Goal: Task Accomplishment & Management: Manage account settings

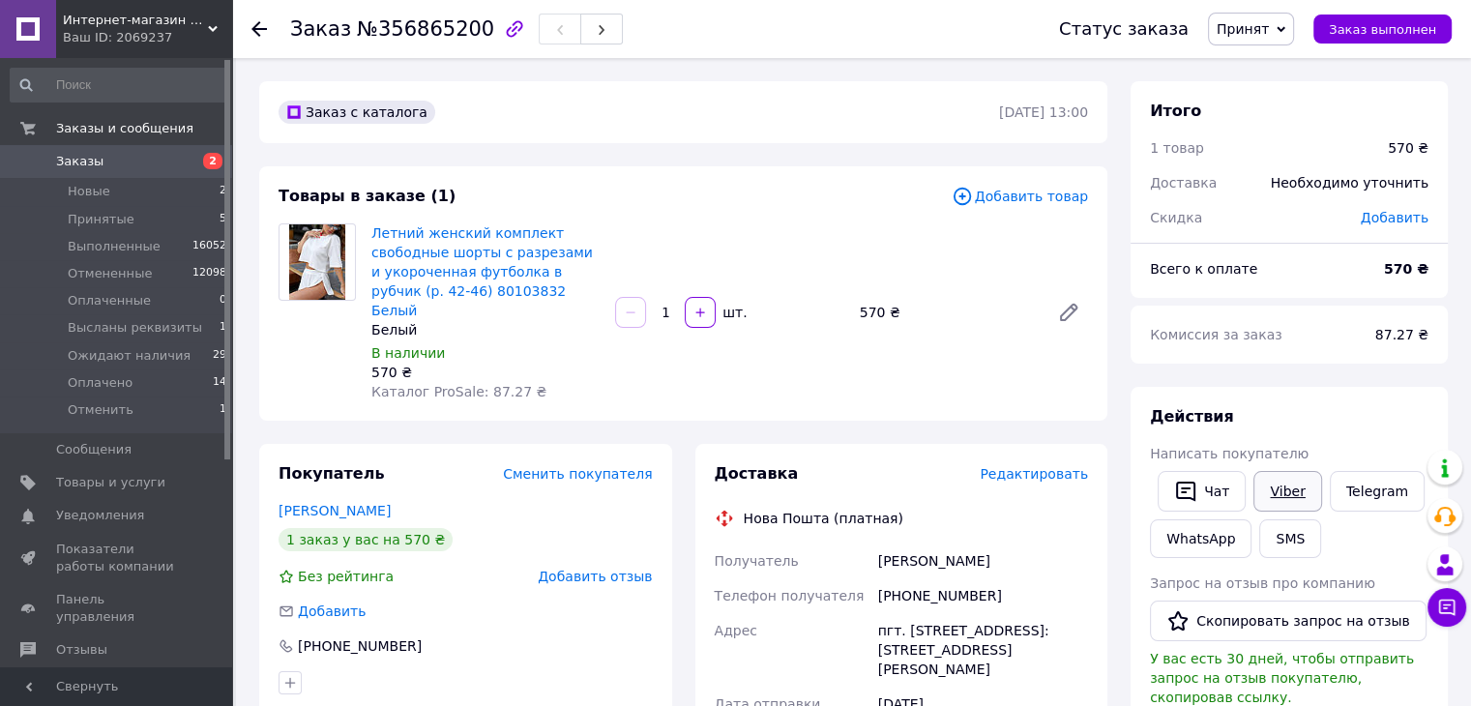
click at [1261, 488] on link "Viber" at bounding box center [1287, 491] width 68 height 41
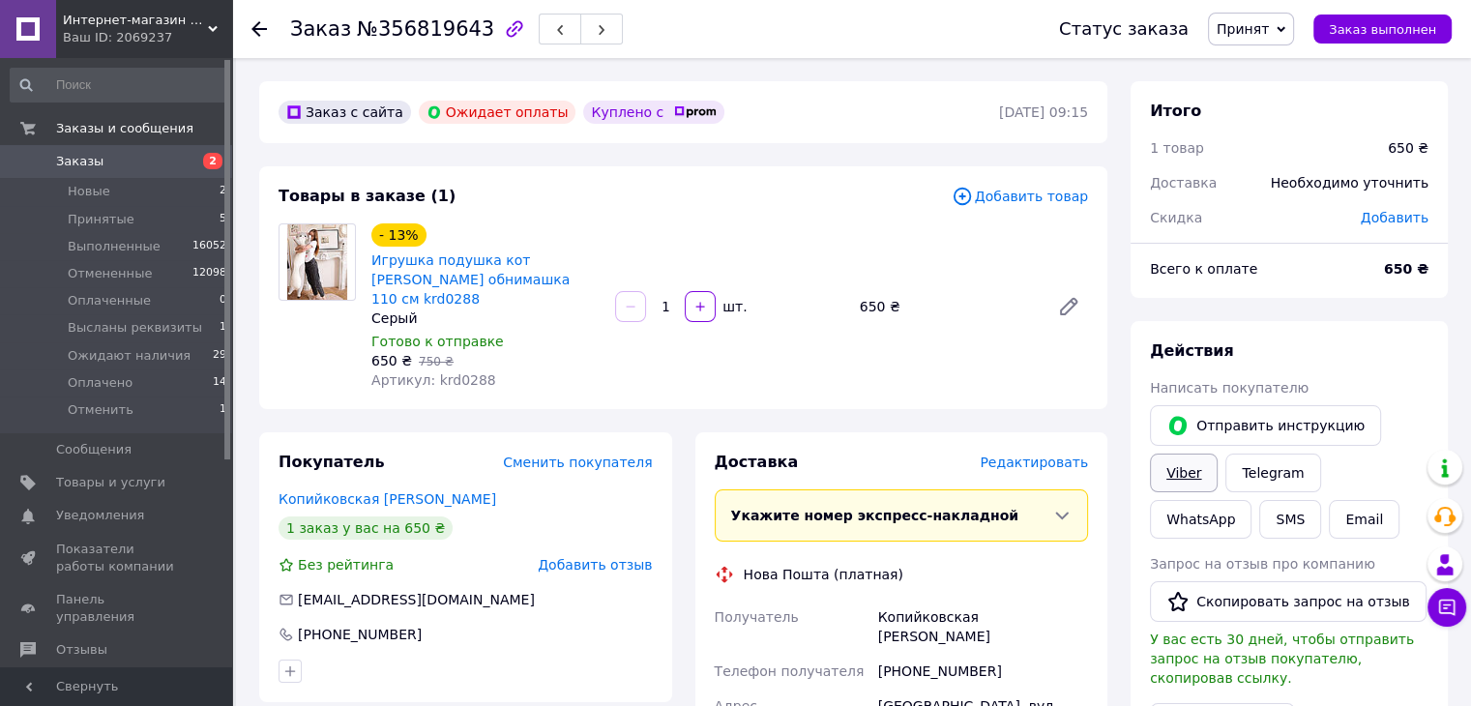
click at [1177, 459] on link "Viber" at bounding box center [1184, 472] width 68 height 39
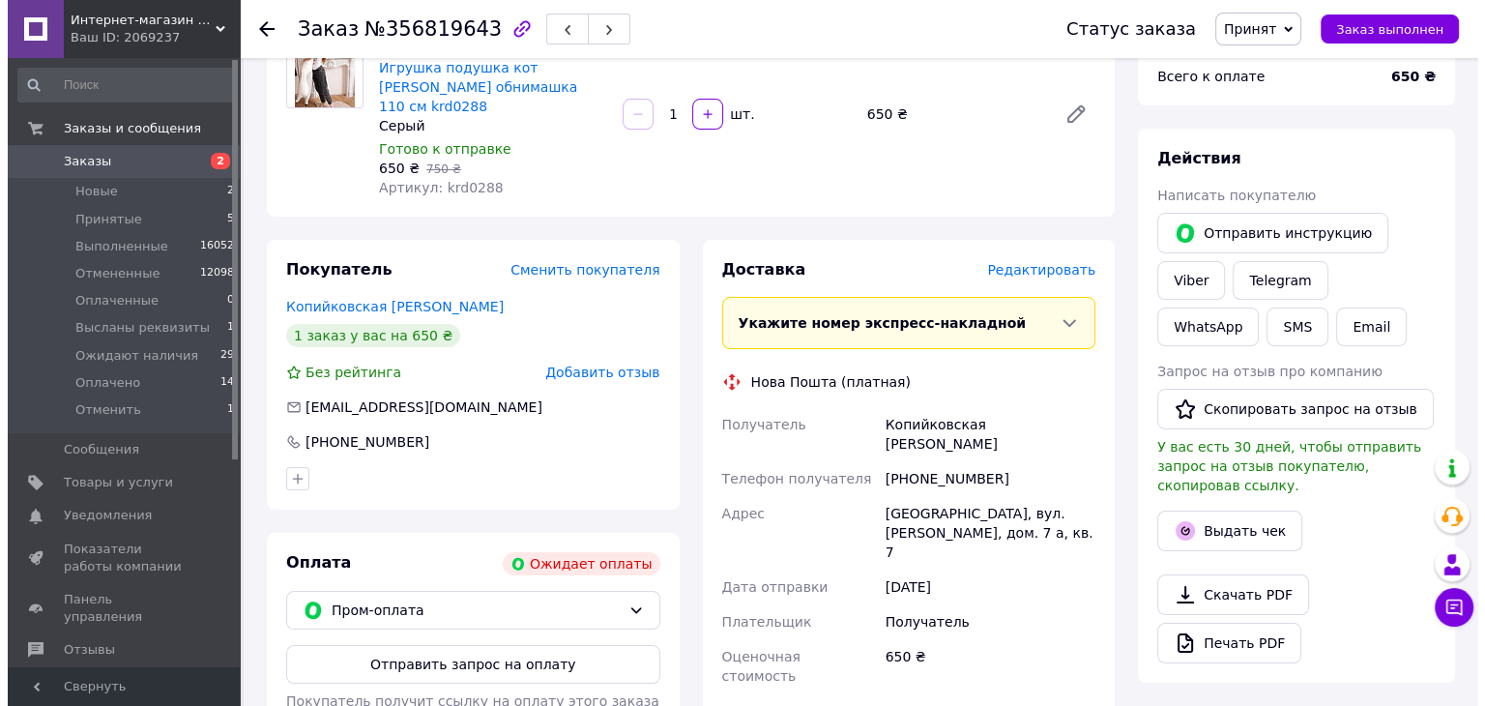
scroll to position [193, 0]
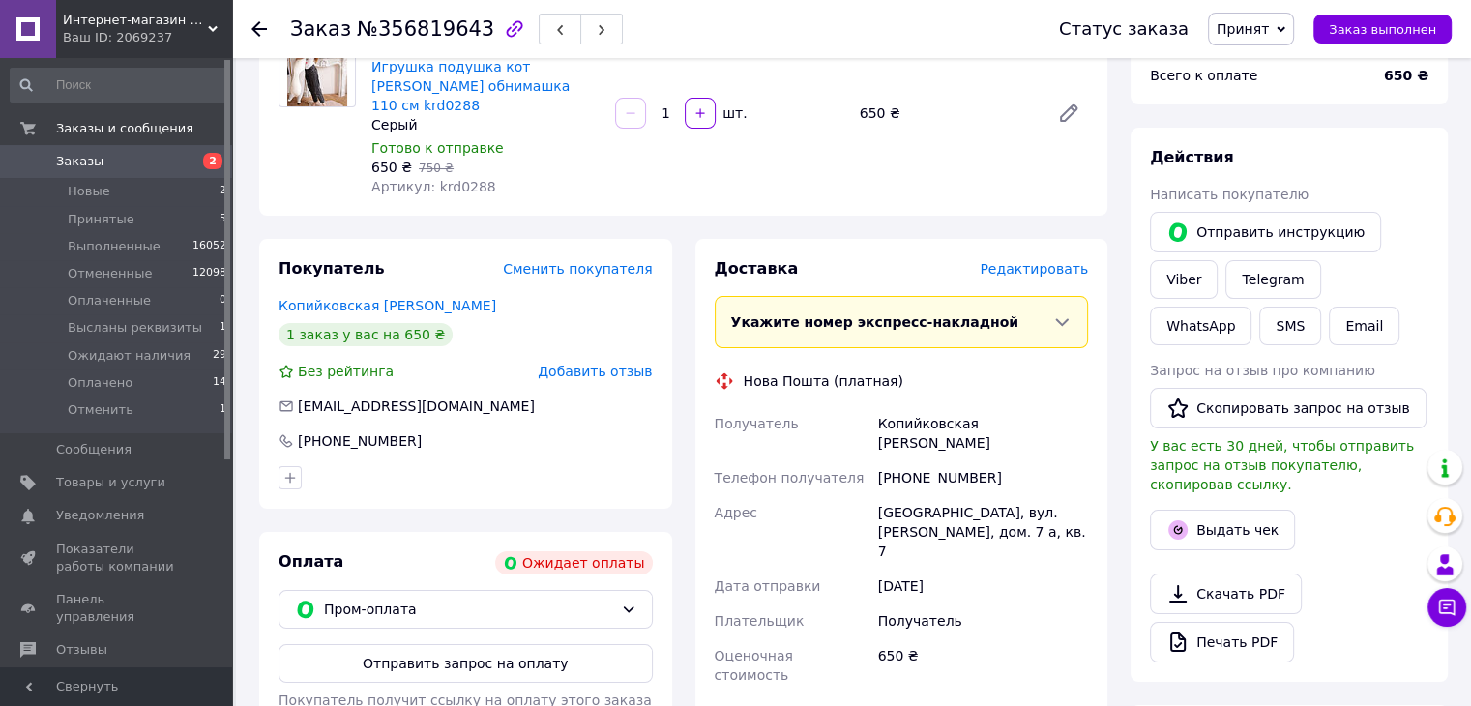
click at [571, 363] on div "Добавить отзыв" at bounding box center [595, 371] width 114 height 19
click at [575, 364] on span "Добавить отзыв" at bounding box center [595, 371] width 114 height 15
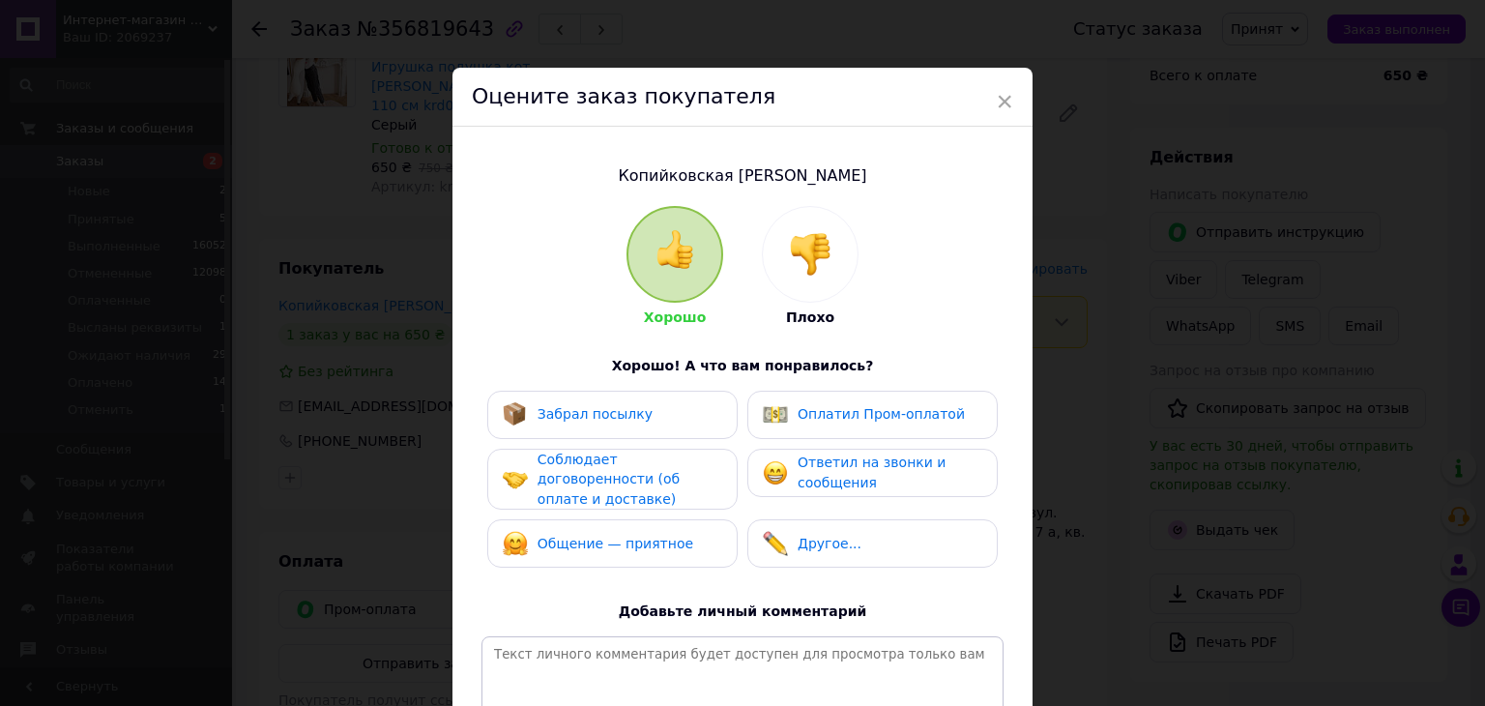
click at [790, 271] on img at bounding box center [810, 254] width 43 height 43
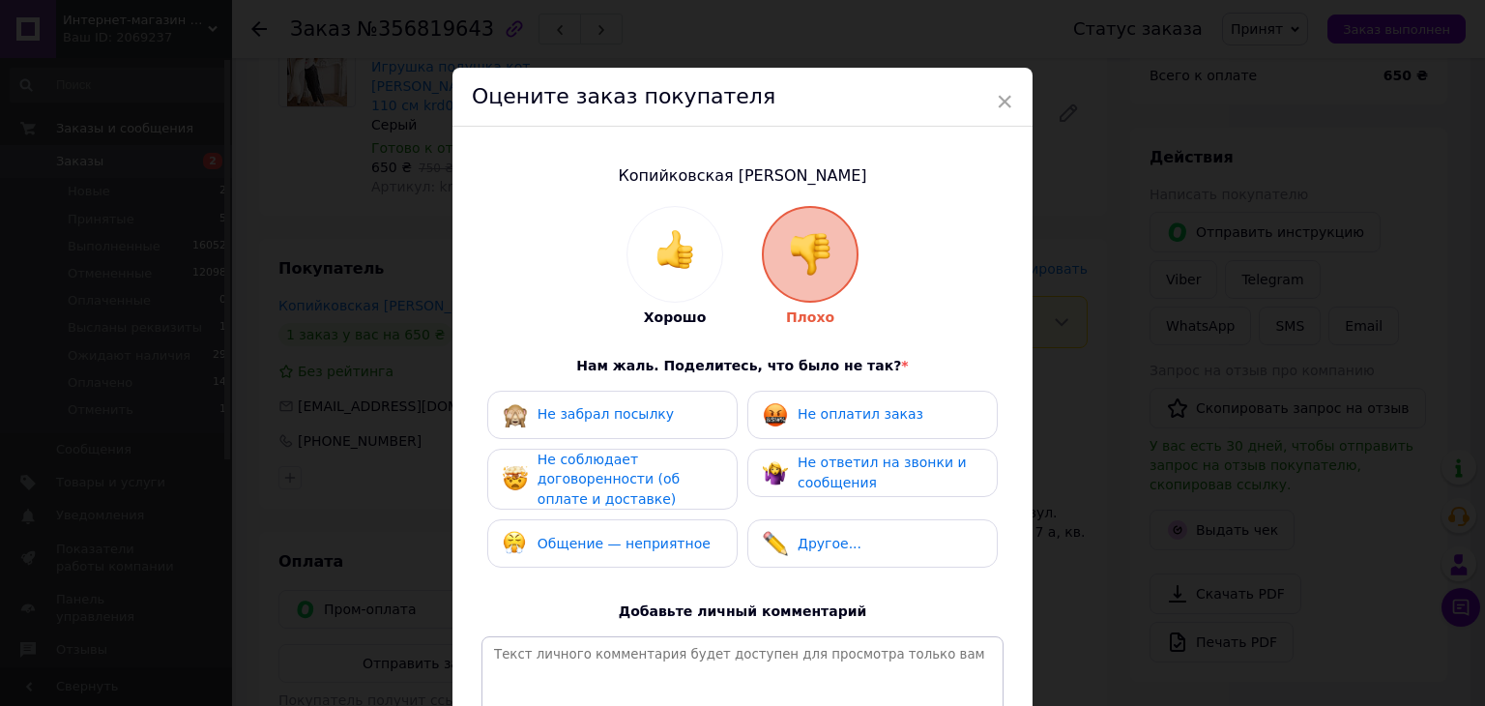
drag, startPoint x: 792, startPoint y: 402, endPoint x: 787, endPoint y: 471, distance: 68.8
click at [792, 403] on div "Не оплатил заказ" at bounding box center [843, 414] width 161 height 25
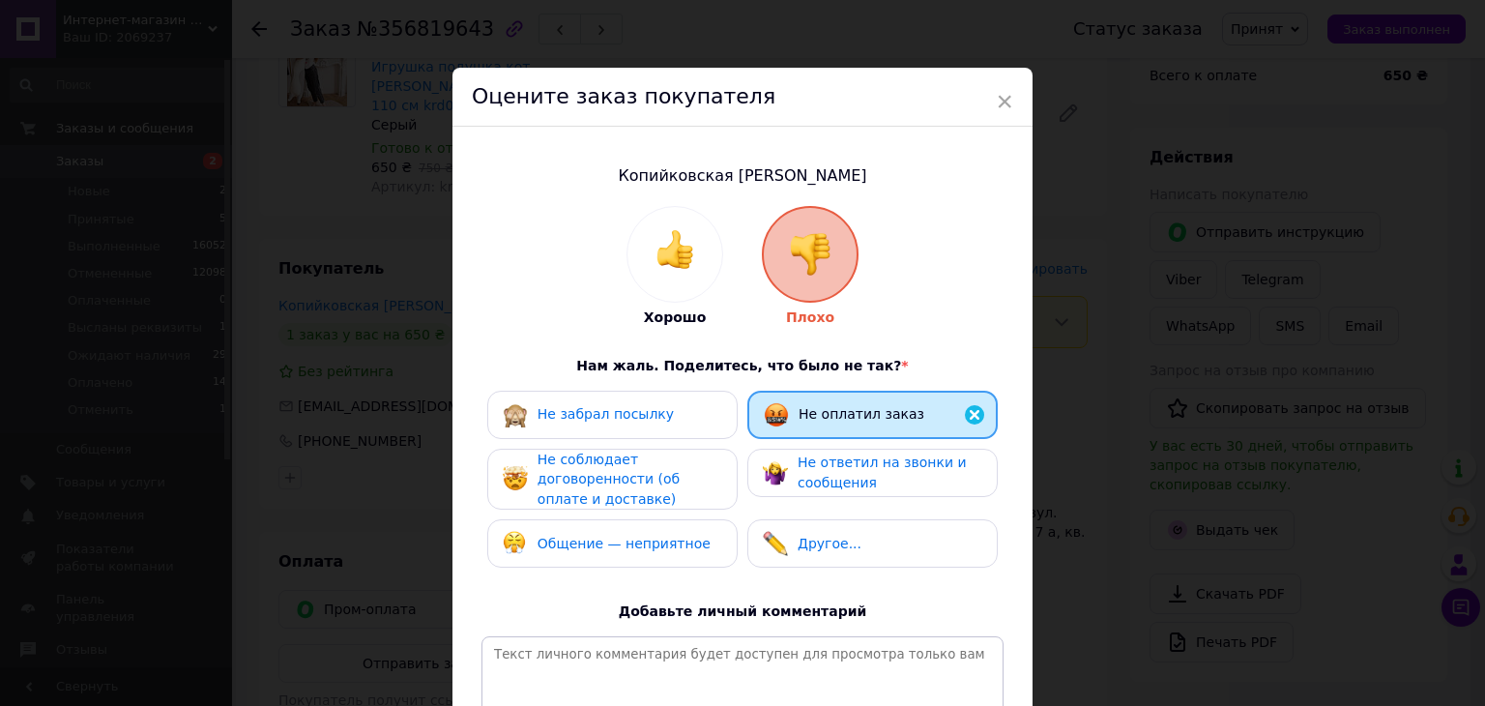
drag, startPoint x: 787, startPoint y: 471, endPoint x: 611, endPoint y: 485, distance: 176.6
click at [786, 471] on div "Не ответил на звонки и сообщения" at bounding box center [872, 473] width 219 height 40
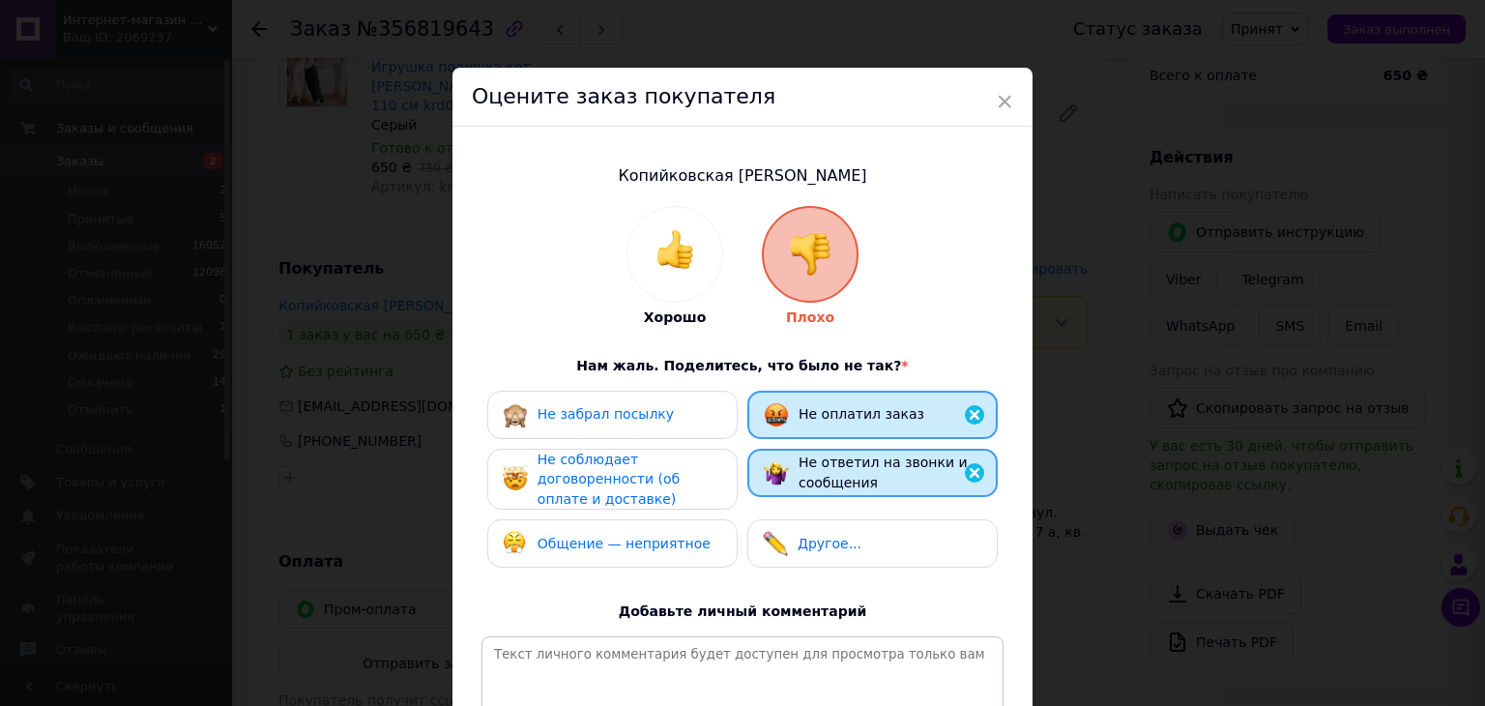
click at [611, 485] on span "Не соблюдает договоренности (об оплате и доставке)" at bounding box center [609, 479] width 142 height 55
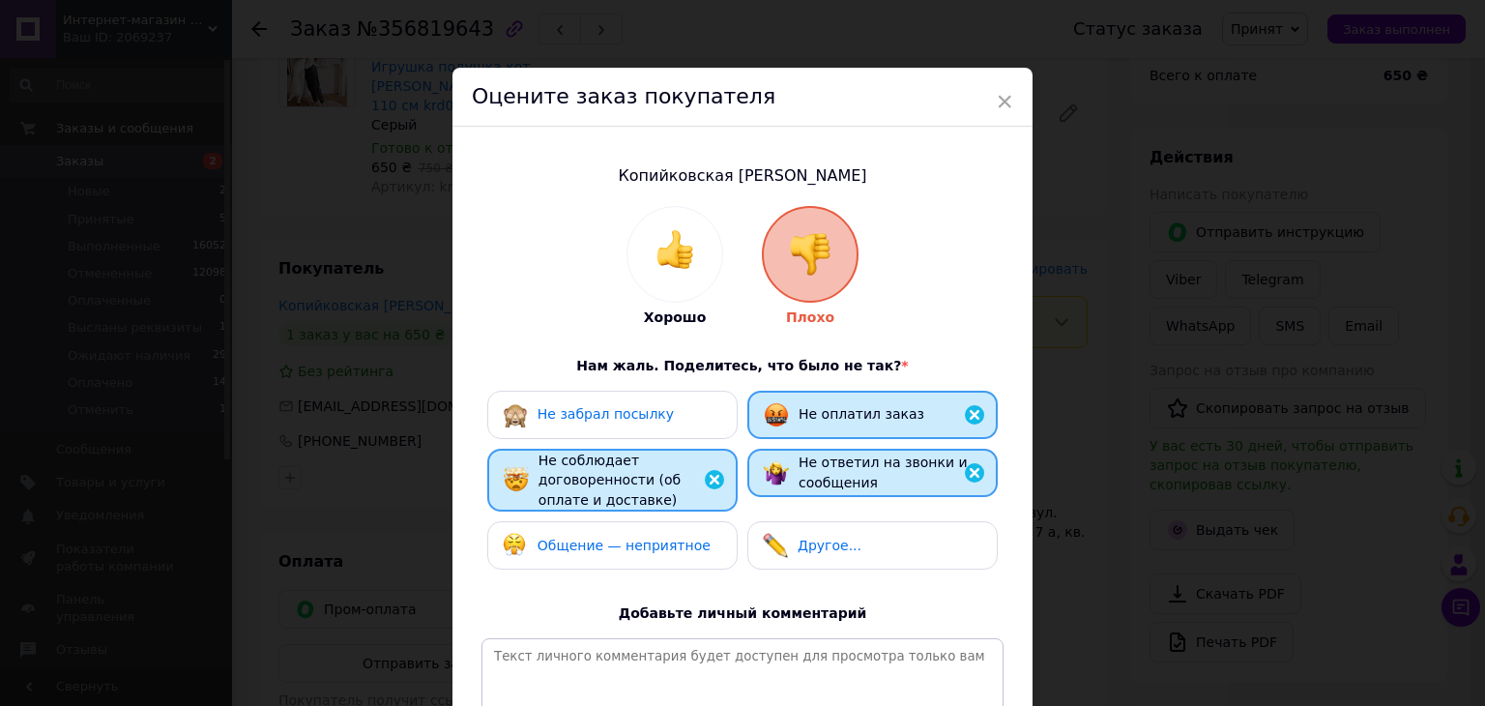
click at [628, 523] on div "Общение — неприятное" at bounding box center [612, 545] width 250 height 48
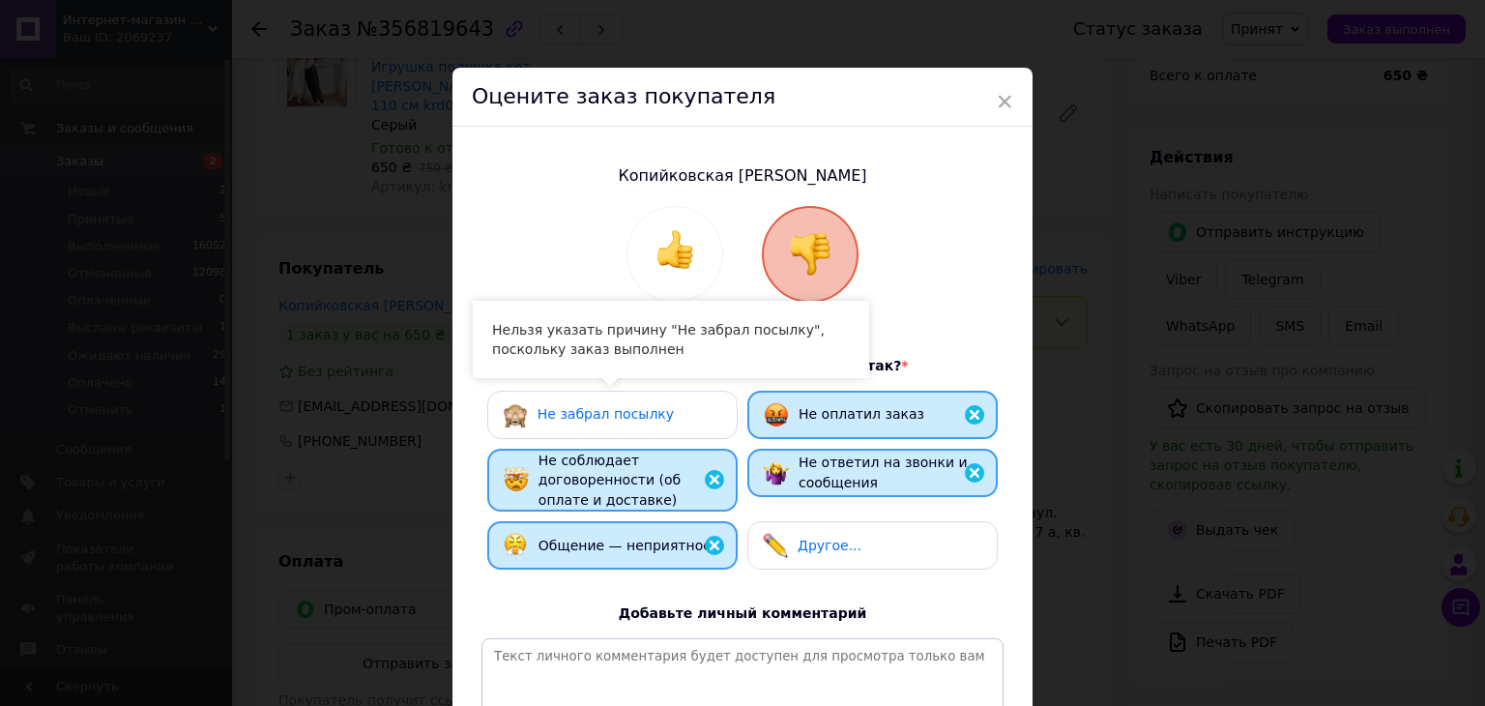
click at [665, 395] on div "Не забрал посылку" at bounding box center [612, 415] width 250 height 48
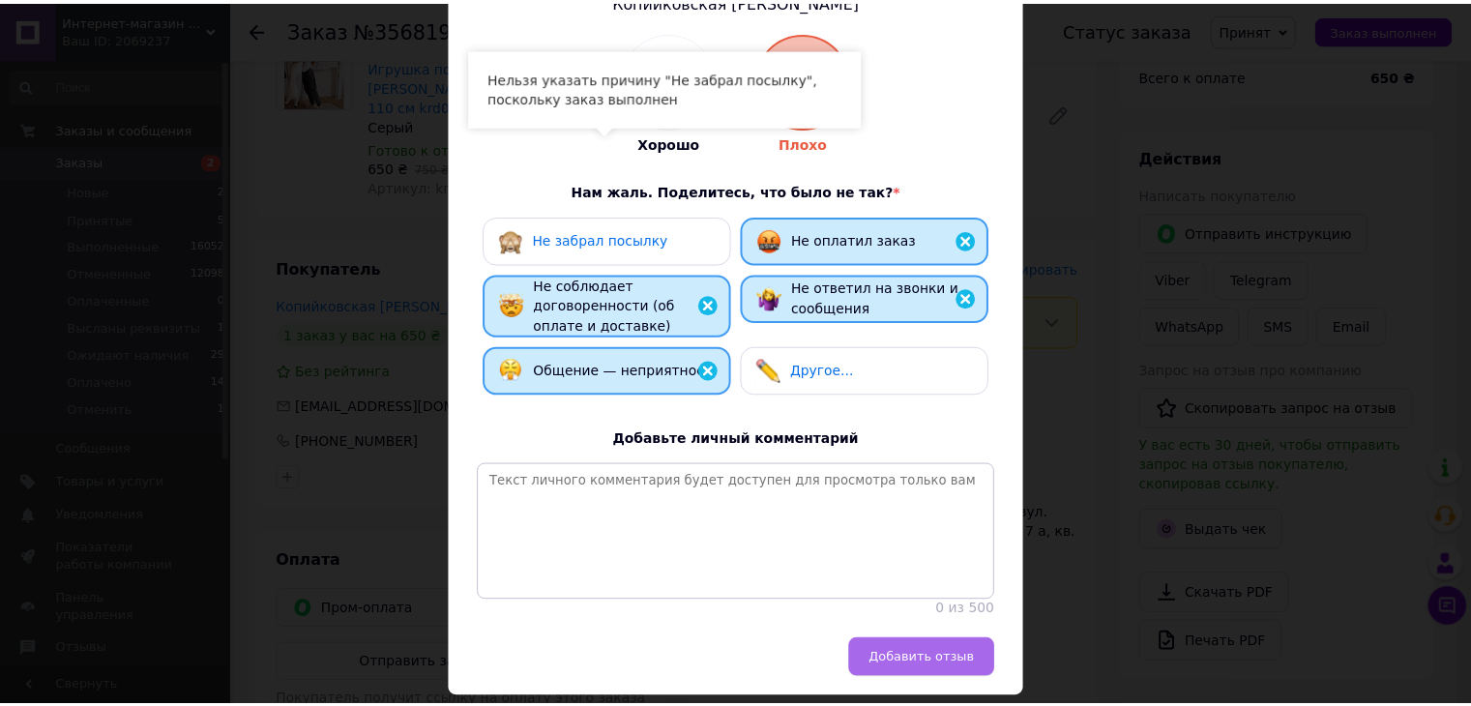
scroll to position [251, 0]
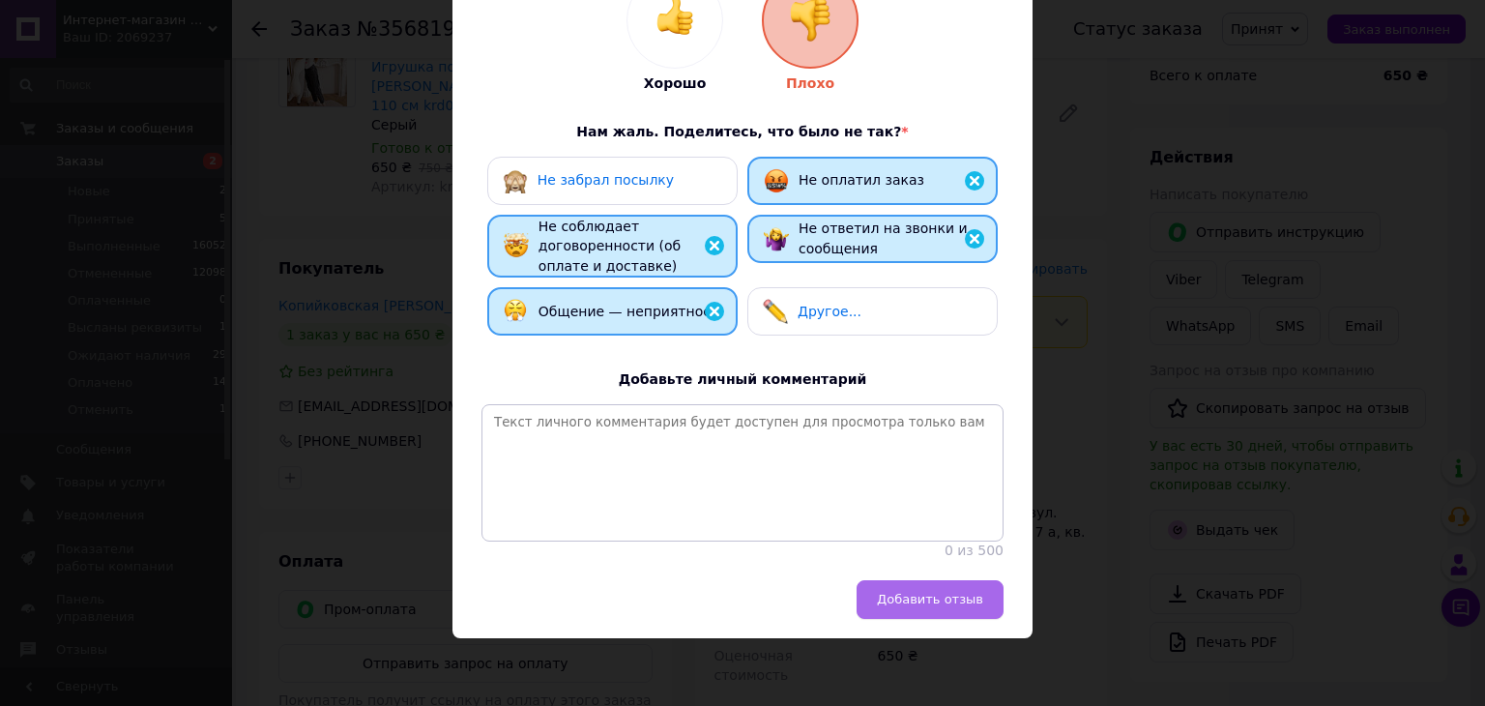
click at [940, 599] on span "Добавить отзыв" at bounding box center [930, 599] width 106 height 15
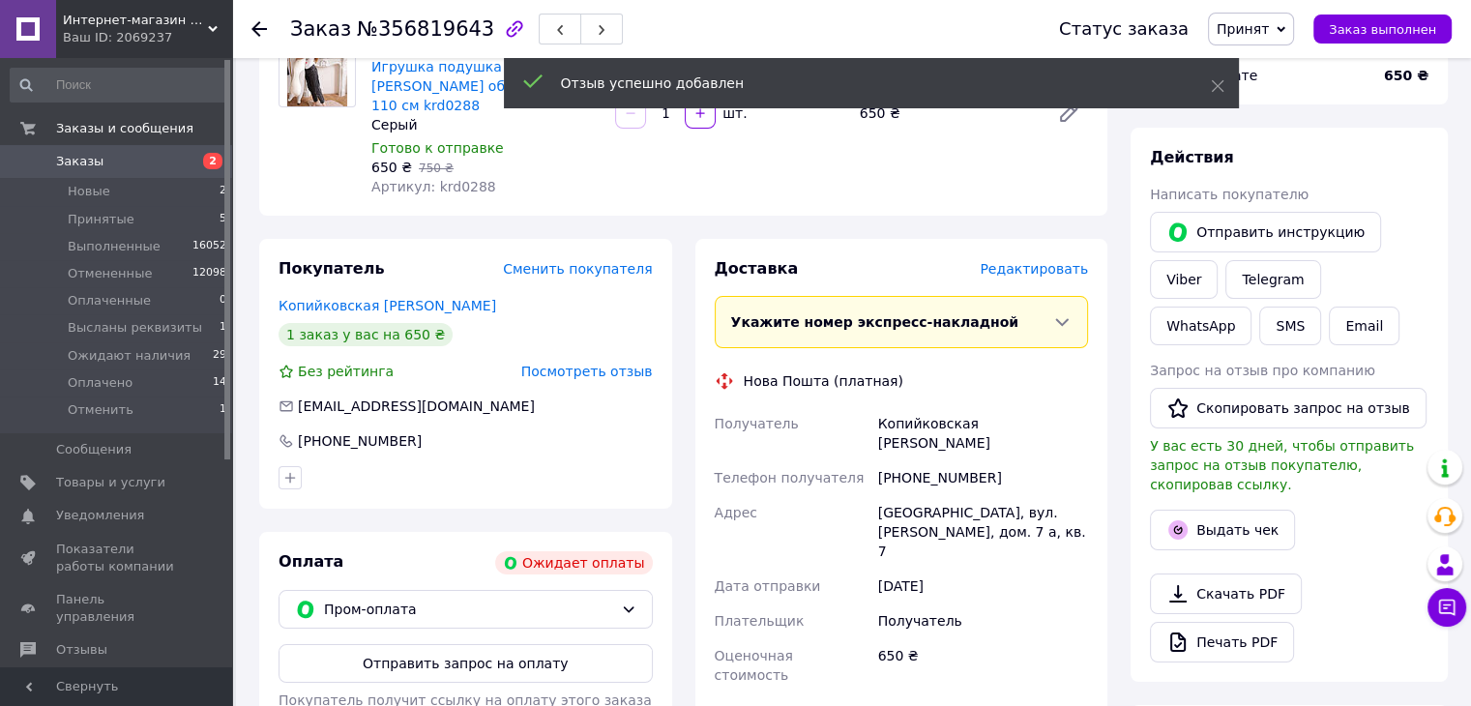
click at [1286, 25] on span "Принят" at bounding box center [1251, 29] width 86 height 33
click at [1292, 102] on li "Отменен" at bounding box center [1286, 96] width 154 height 29
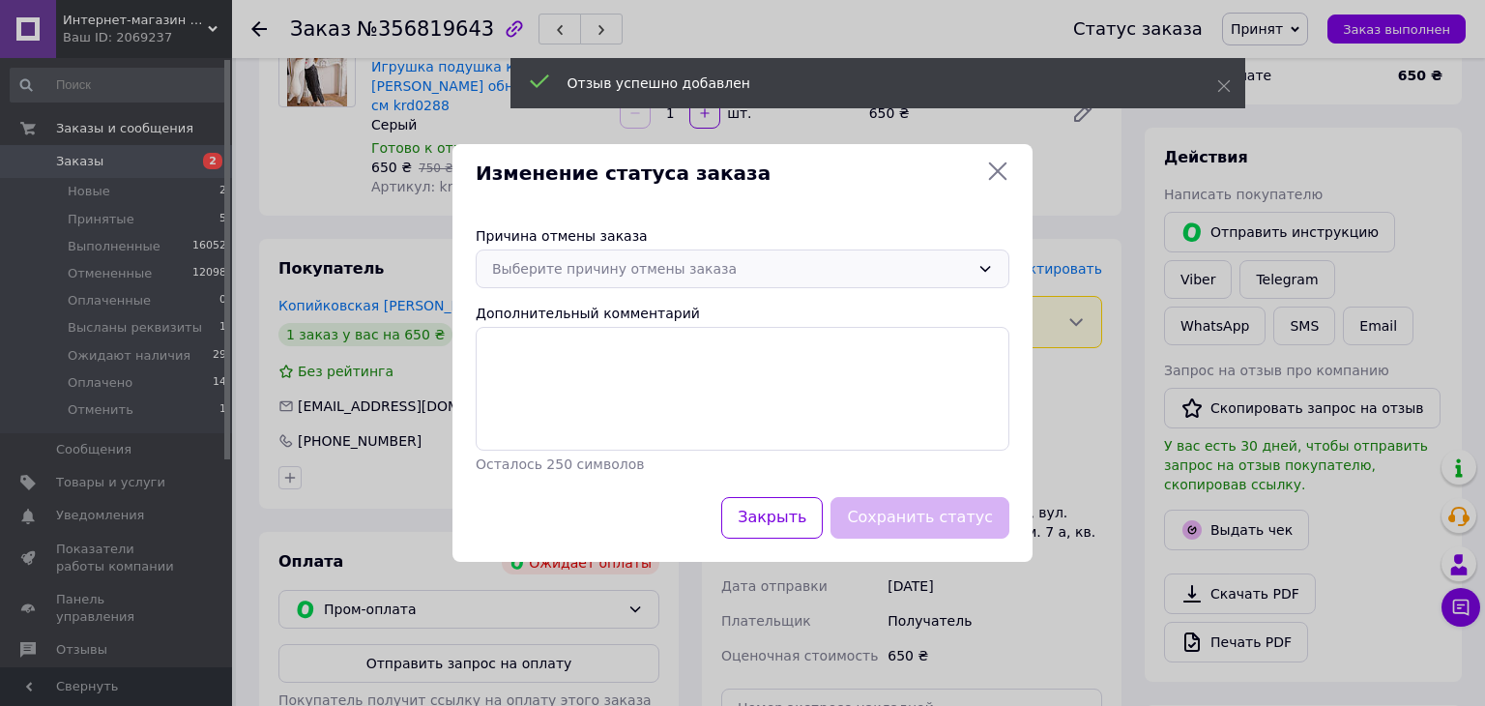
click at [730, 279] on div "Выберите причину отмены заказа" at bounding box center [743, 268] width 534 height 39
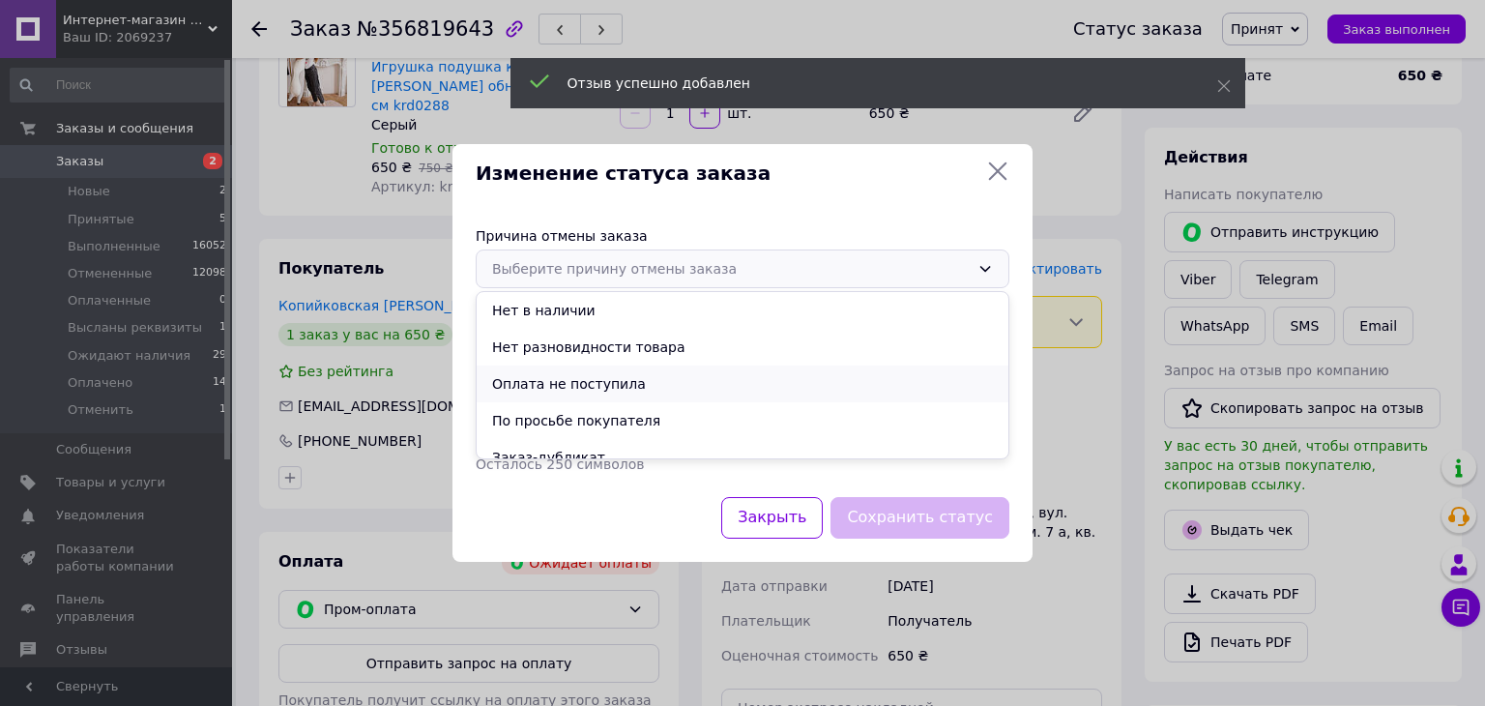
click at [731, 388] on li "Оплата не поступила" at bounding box center [743, 383] width 532 height 37
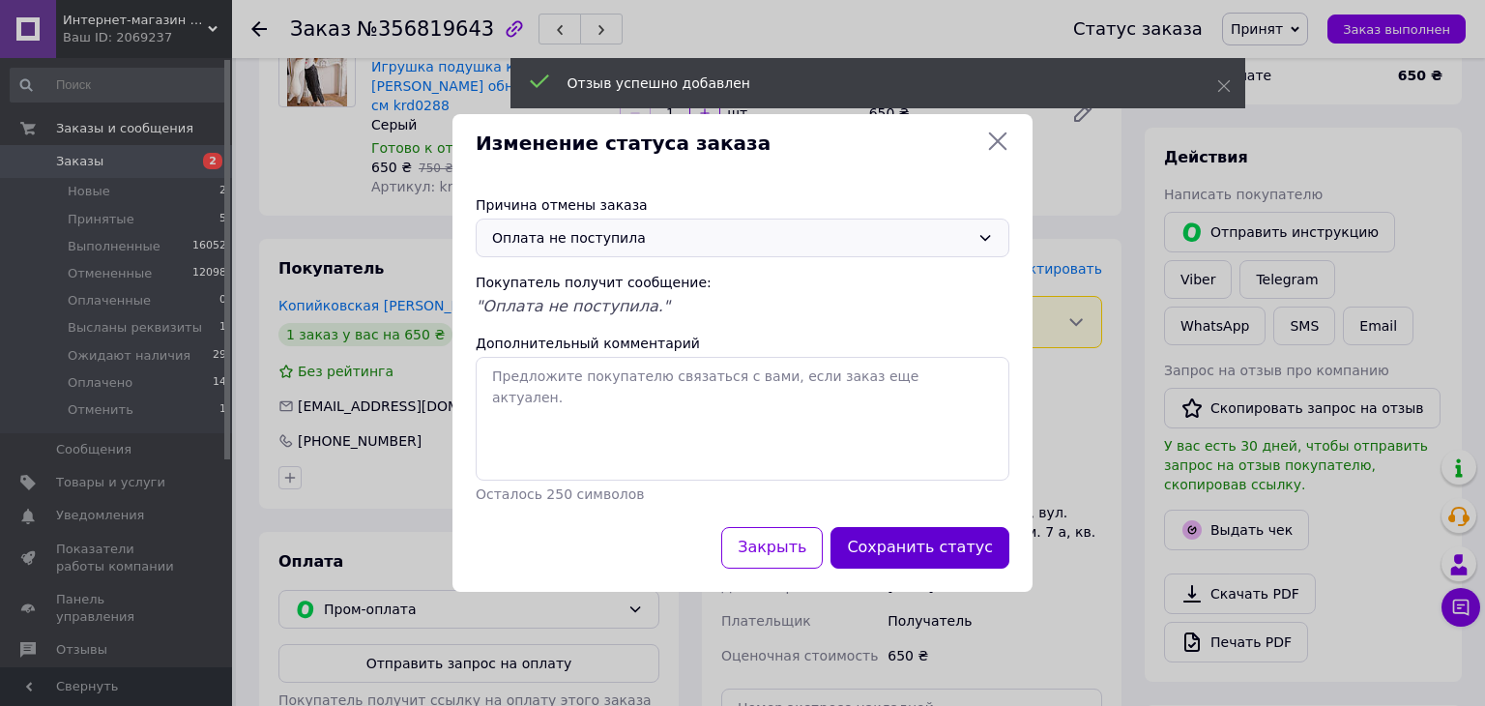
click at [939, 542] on button "Сохранить статус" at bounding box center [920, 548] width 179 height 42
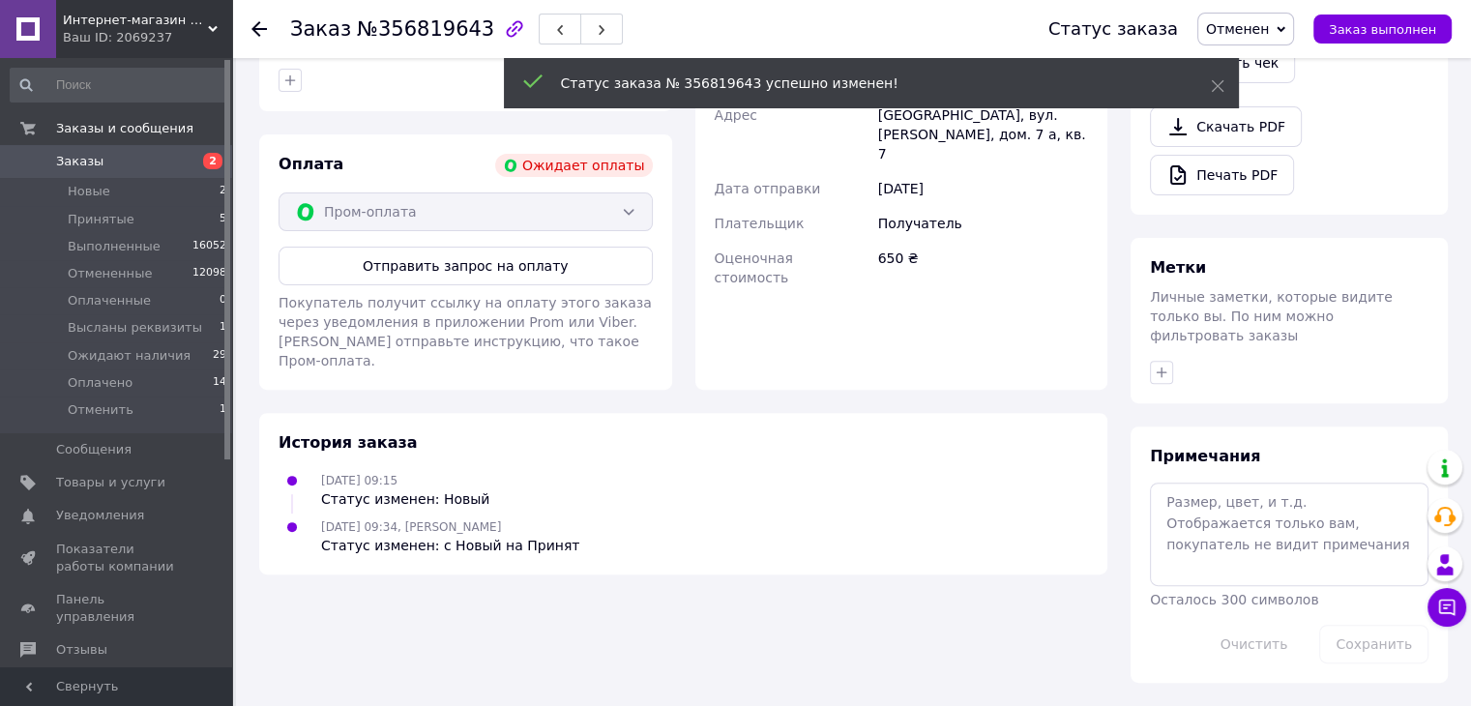
scroll to position [549, 0]
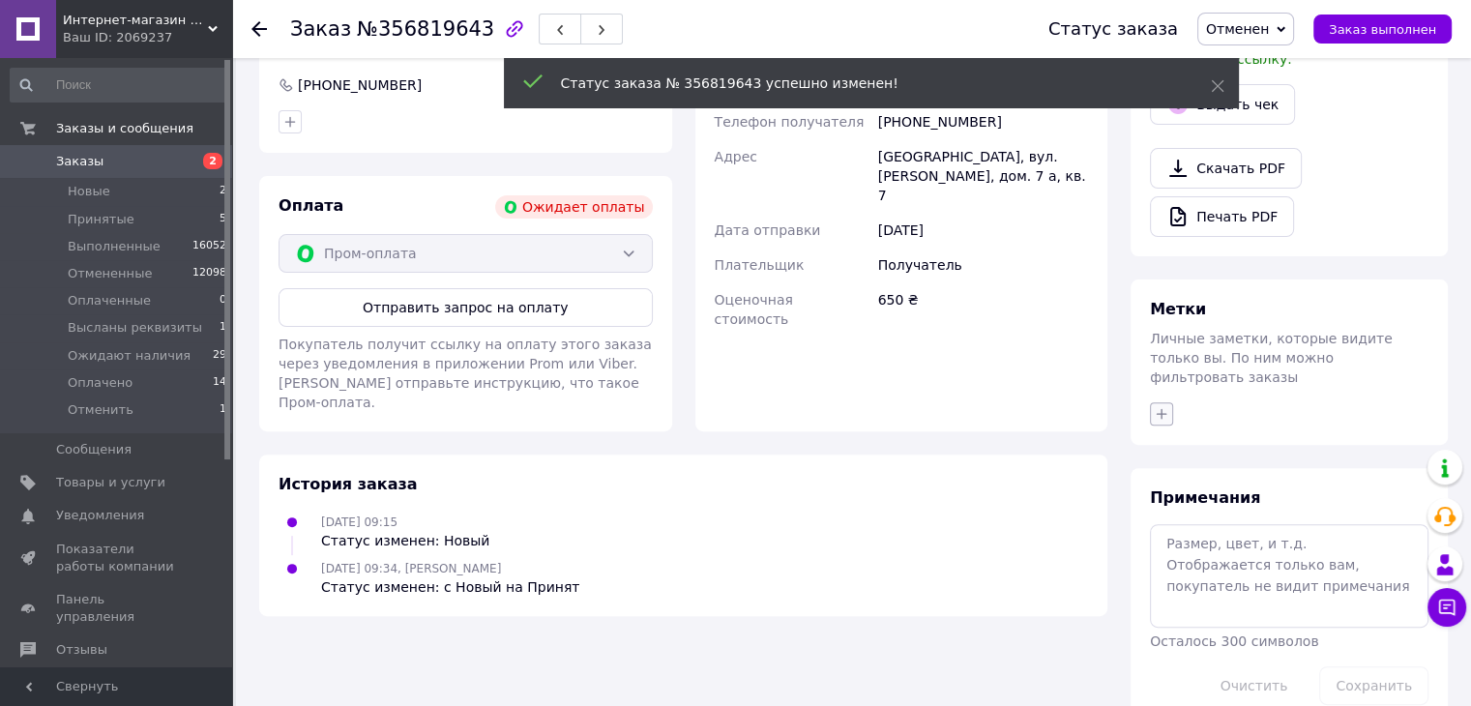
click at [1155, 406] on icon "button" at bounding box center [1161, 413] width 15 height 15
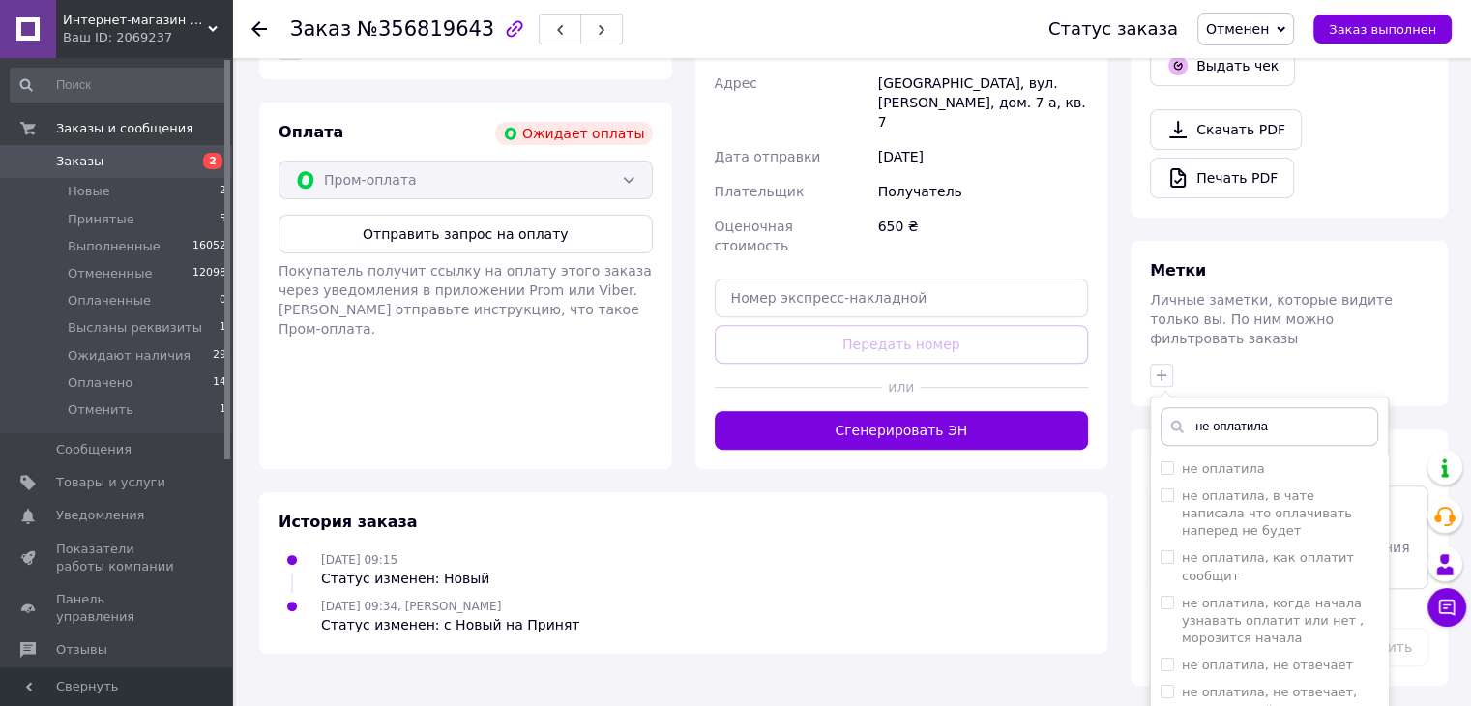
scroll to position [685, 0]
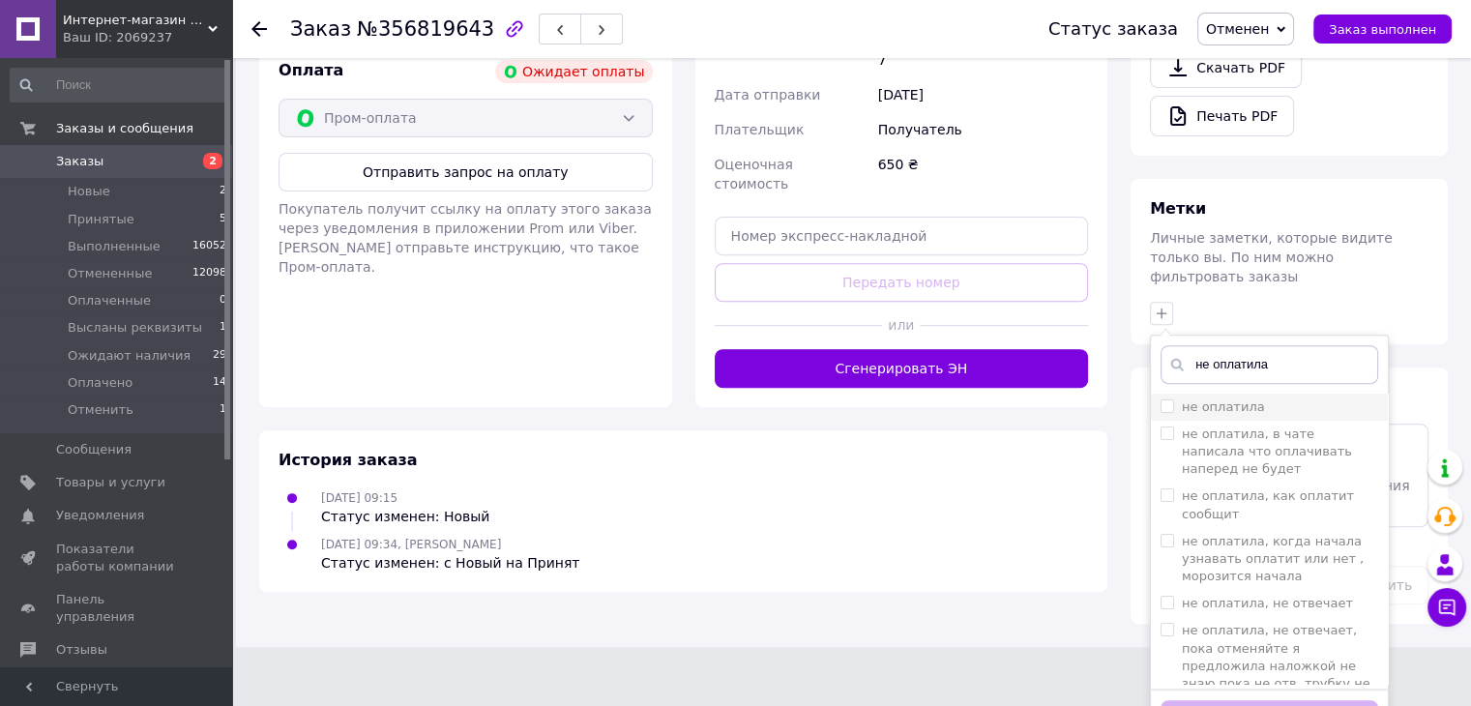
type input "не оплатила"
click at [1249, 399] on label "не оплатила" at bounding box center [1223, 406] width 83 height 15
checkbox input "true"
click at [1275, 700] on button "Добавить метку" at bounding box center [1269, 719] width 218 height 38
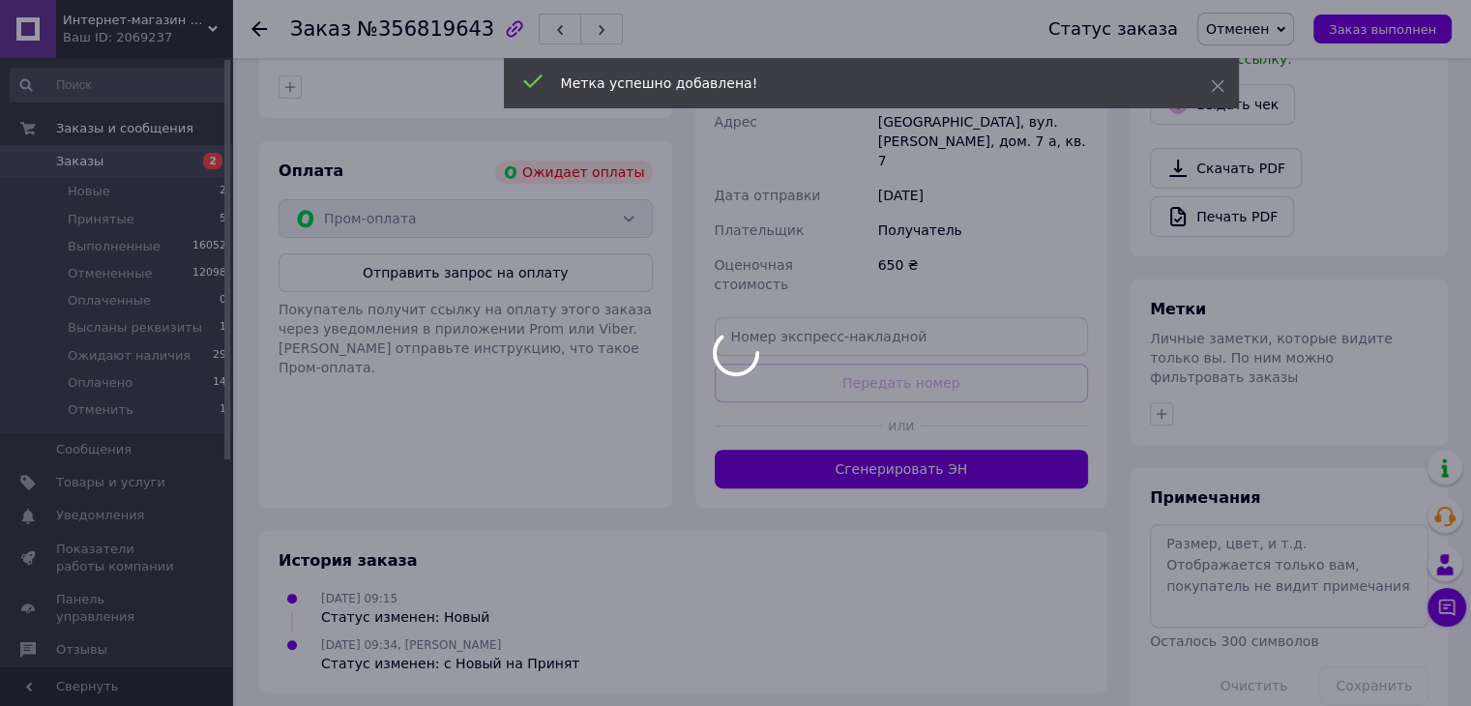
scroll to position [580, 0]
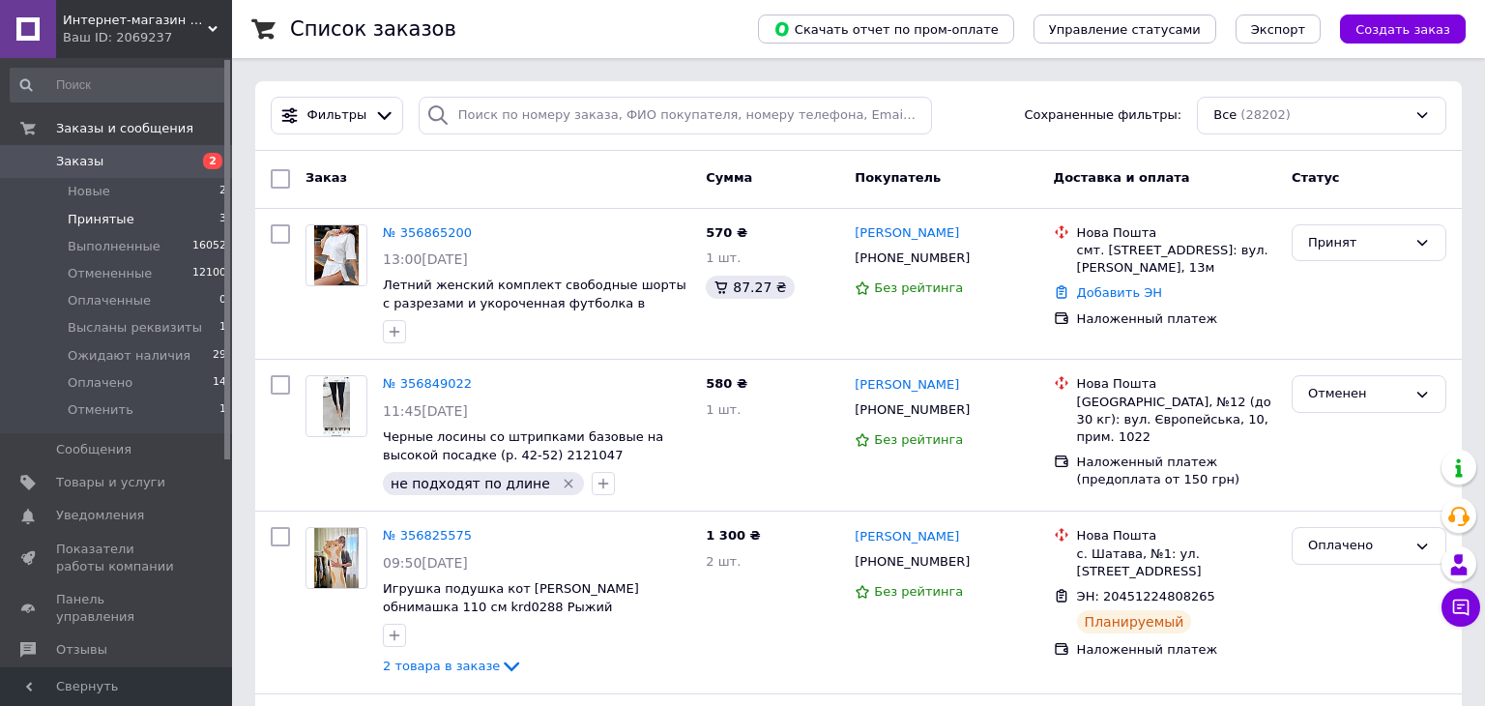
click at [183, 214] on li "Принятые 3" at bounding box center [119, 219] width 238 height 27
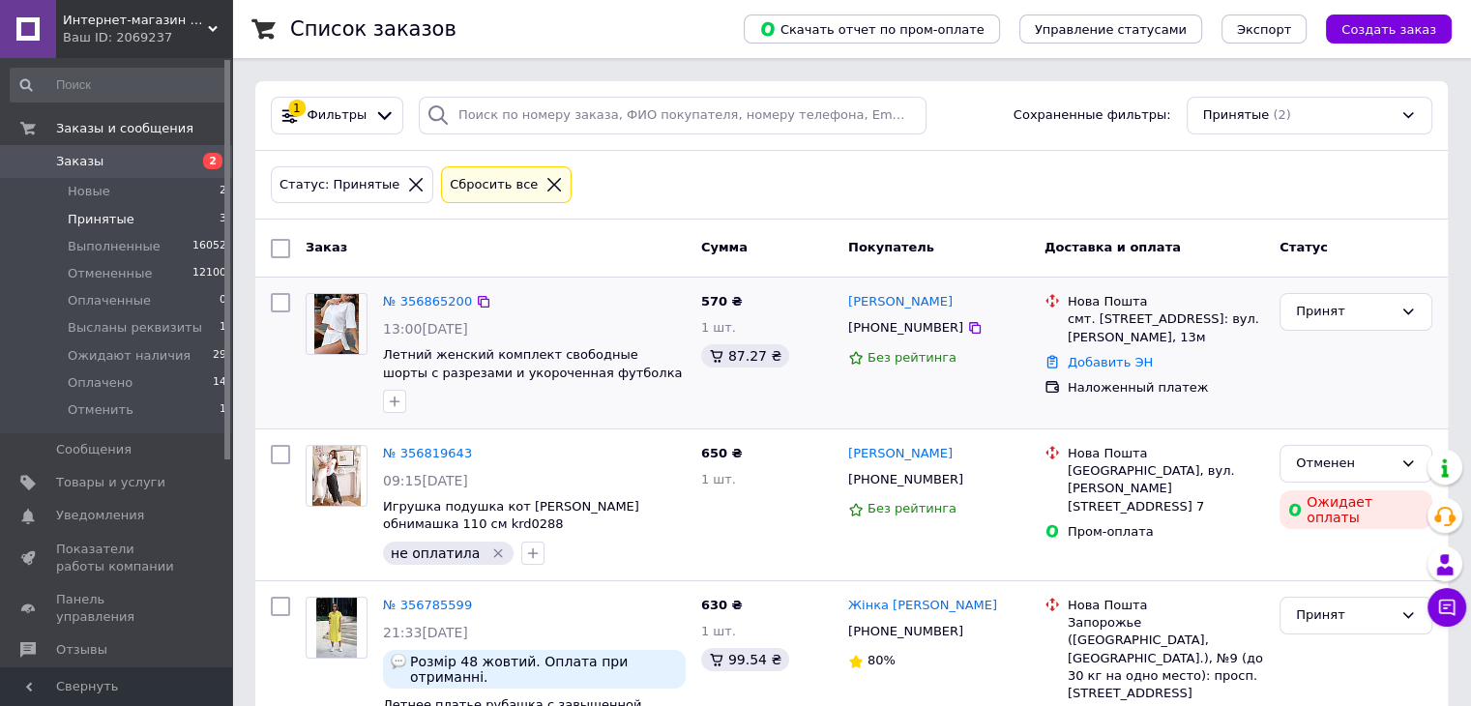
scroll to position [77, 0]
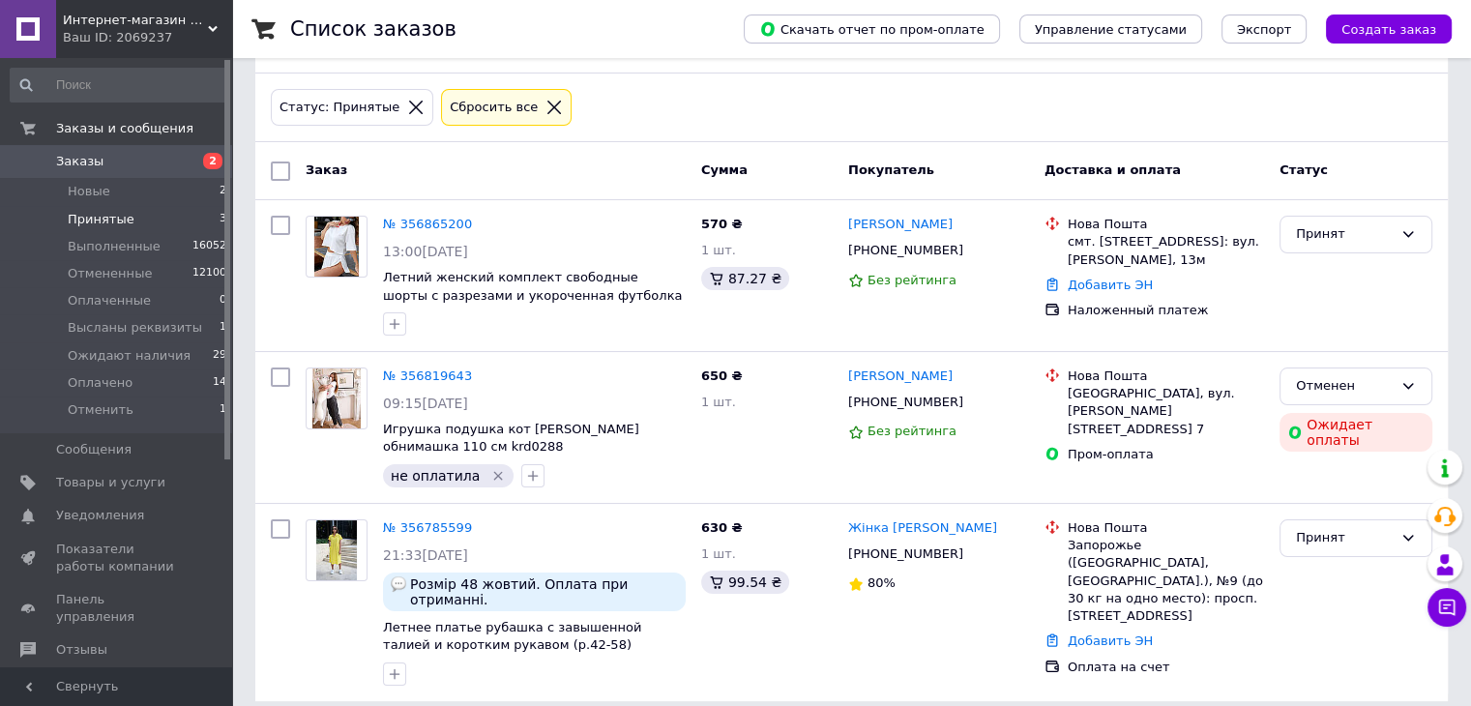
click at [218, 167] on span "2" at bounding box center [212, 161] width 19 height 16
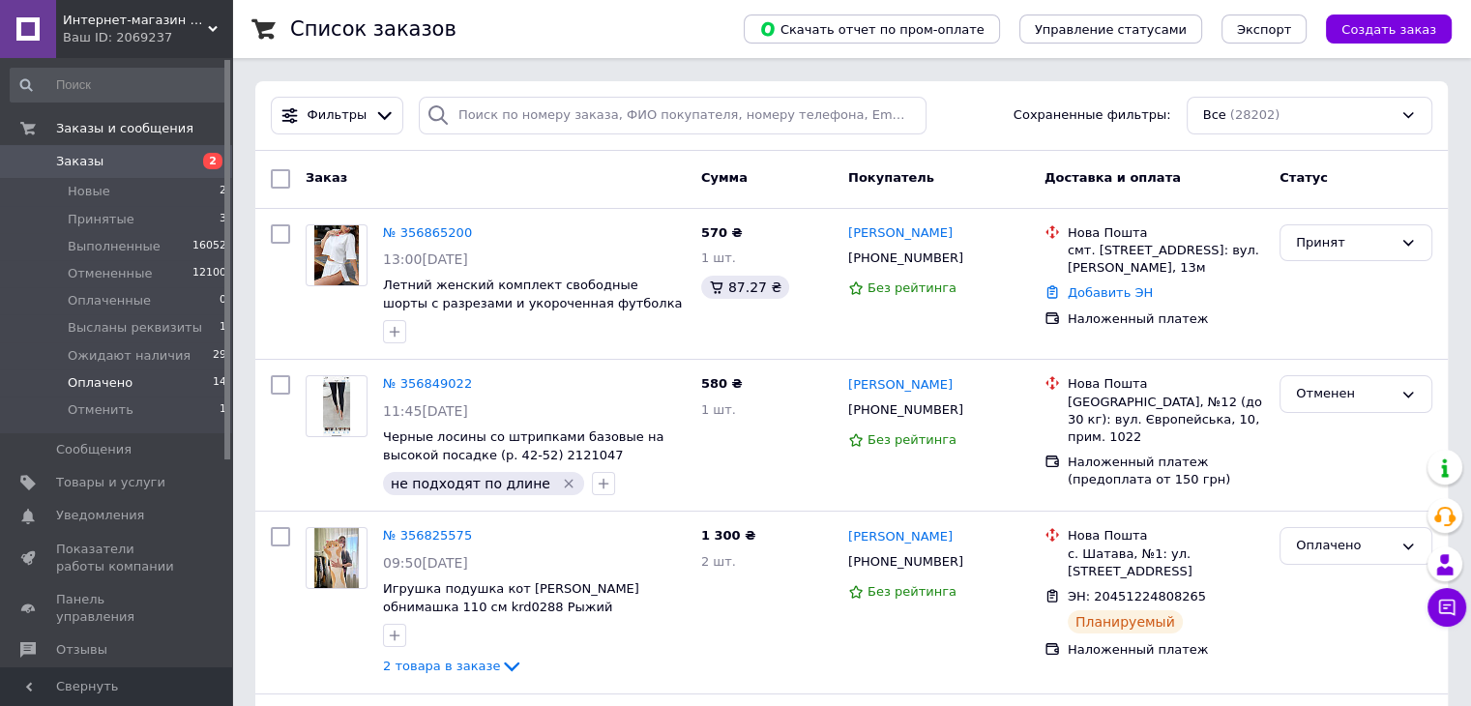
click at [181, 377] on li "Оплачено 14" at bounding box center [119, 382] width 238 height 27
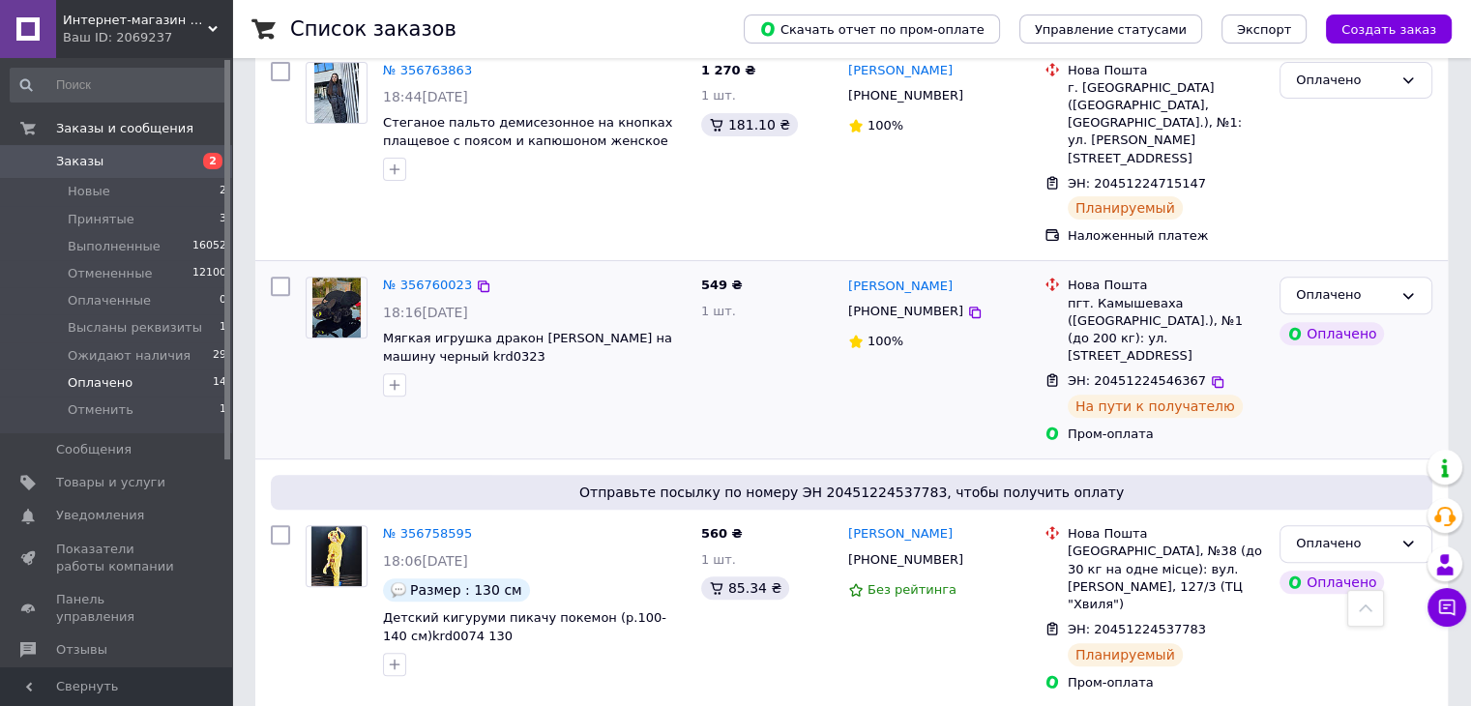
scroll to position [677, 0]
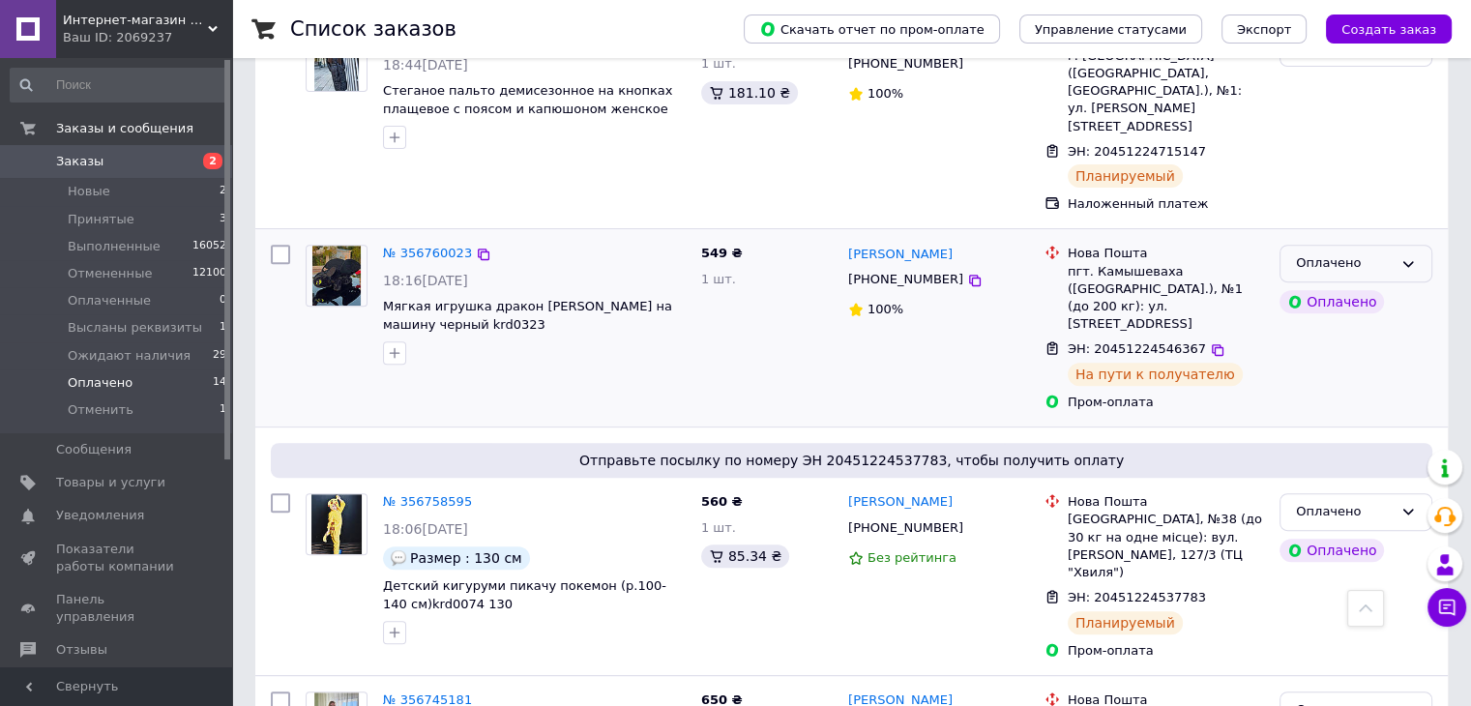
click at [1418, 245] on div "Оплачено" at bounding box center [1355, 264] width 153 height 38
click at [1371, 322] on li "Выполнен" at bounding box center [1355, 340] width 151 height 36
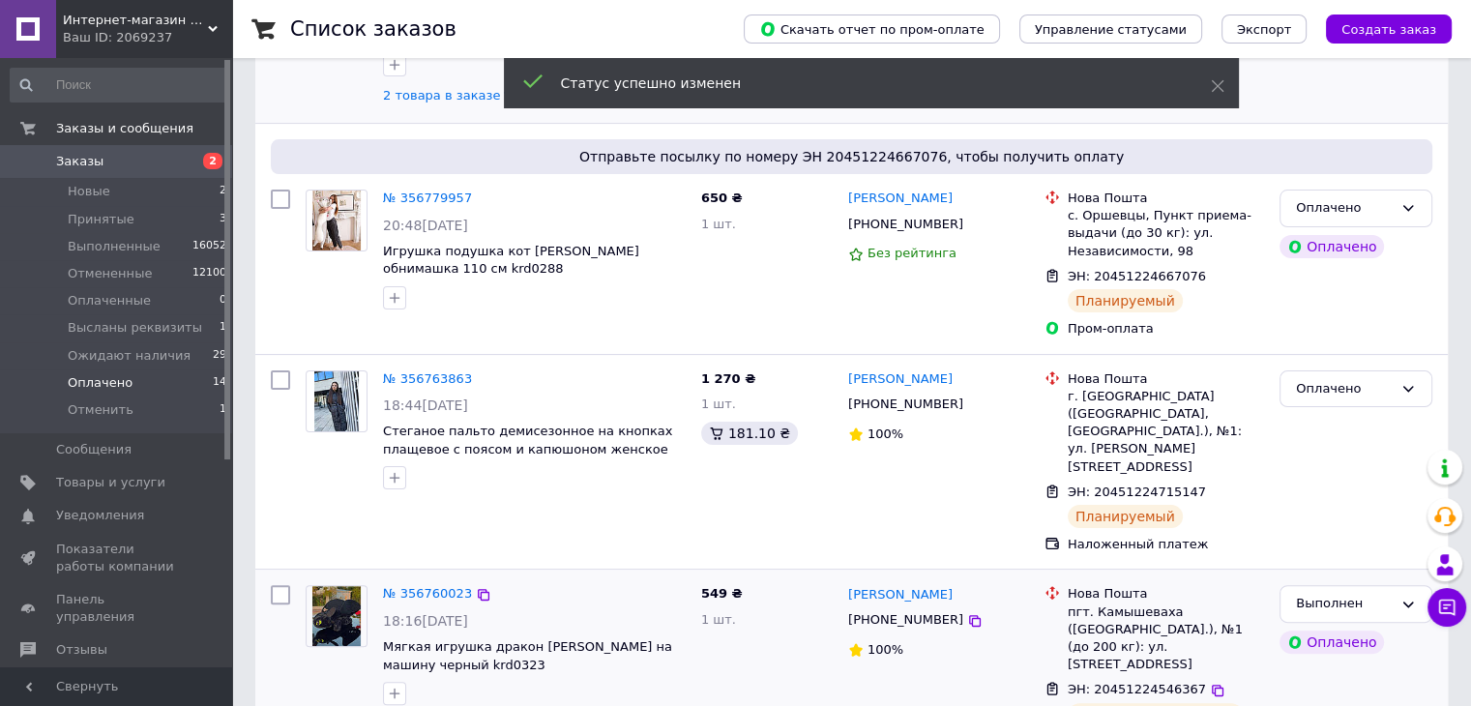
scroll to position [0, 0]
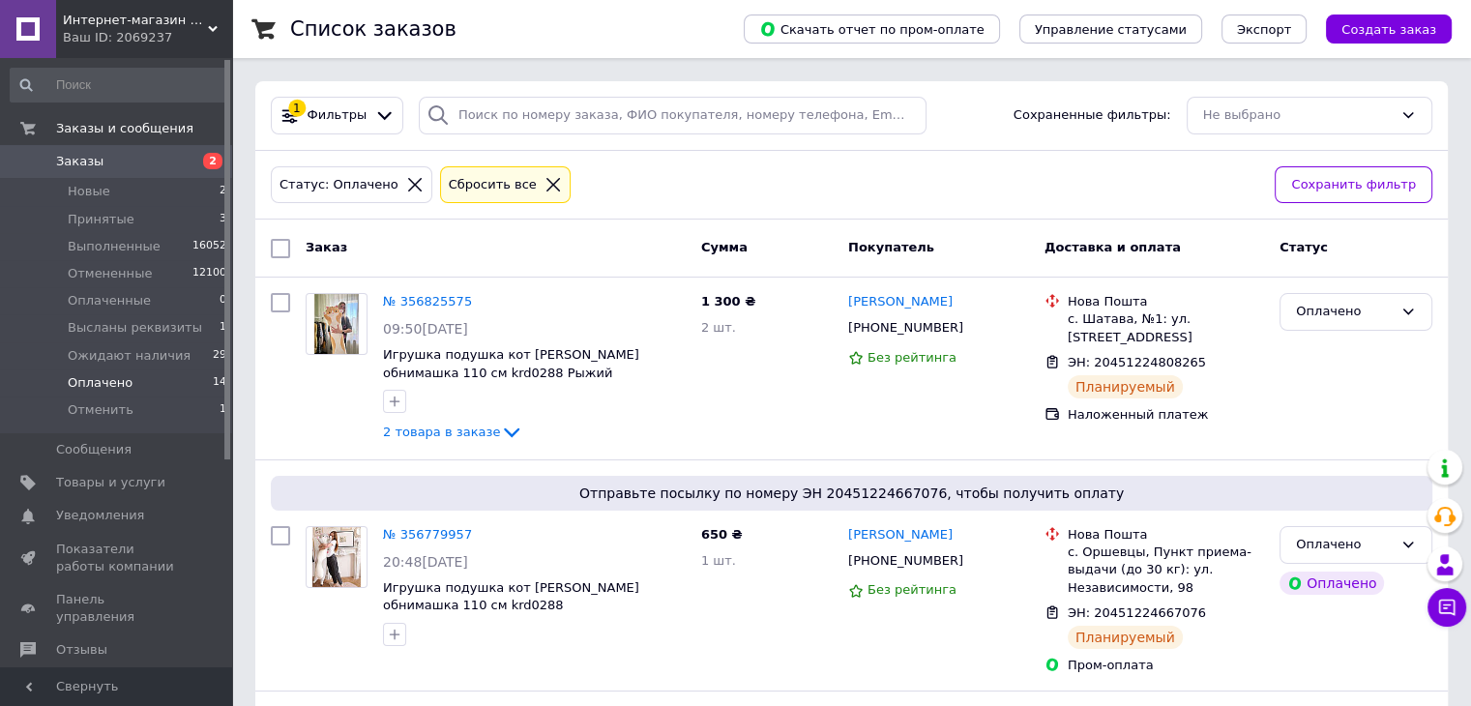
click at [188, 167] on span "2" at bounding box center [205, 161] width 53 height 17
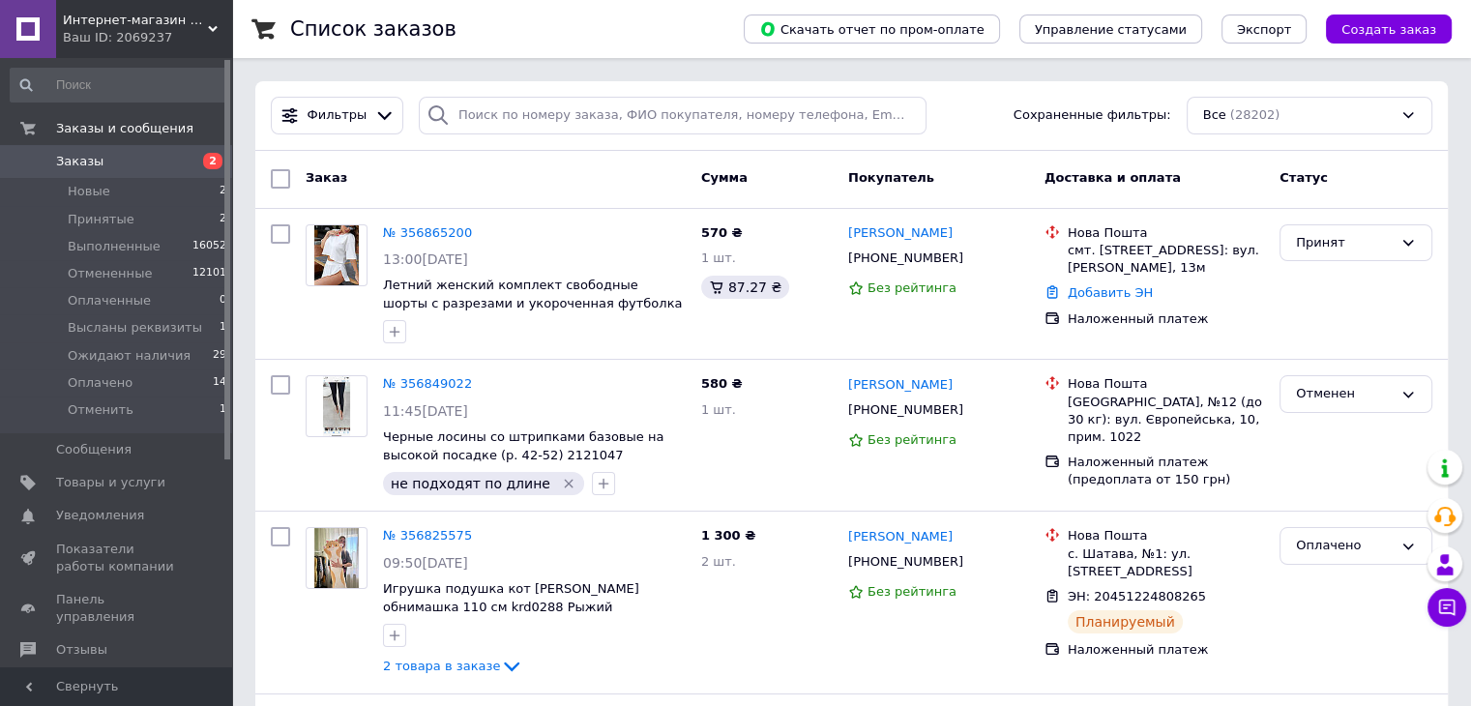
click at [132, 147] on link "Заказы 2" at bounding box center [119, 161] width 238 height 33
click at [146, 32] on div "Ваш ID: 2069237" at bounding box center [147, 37] width 169 height 17
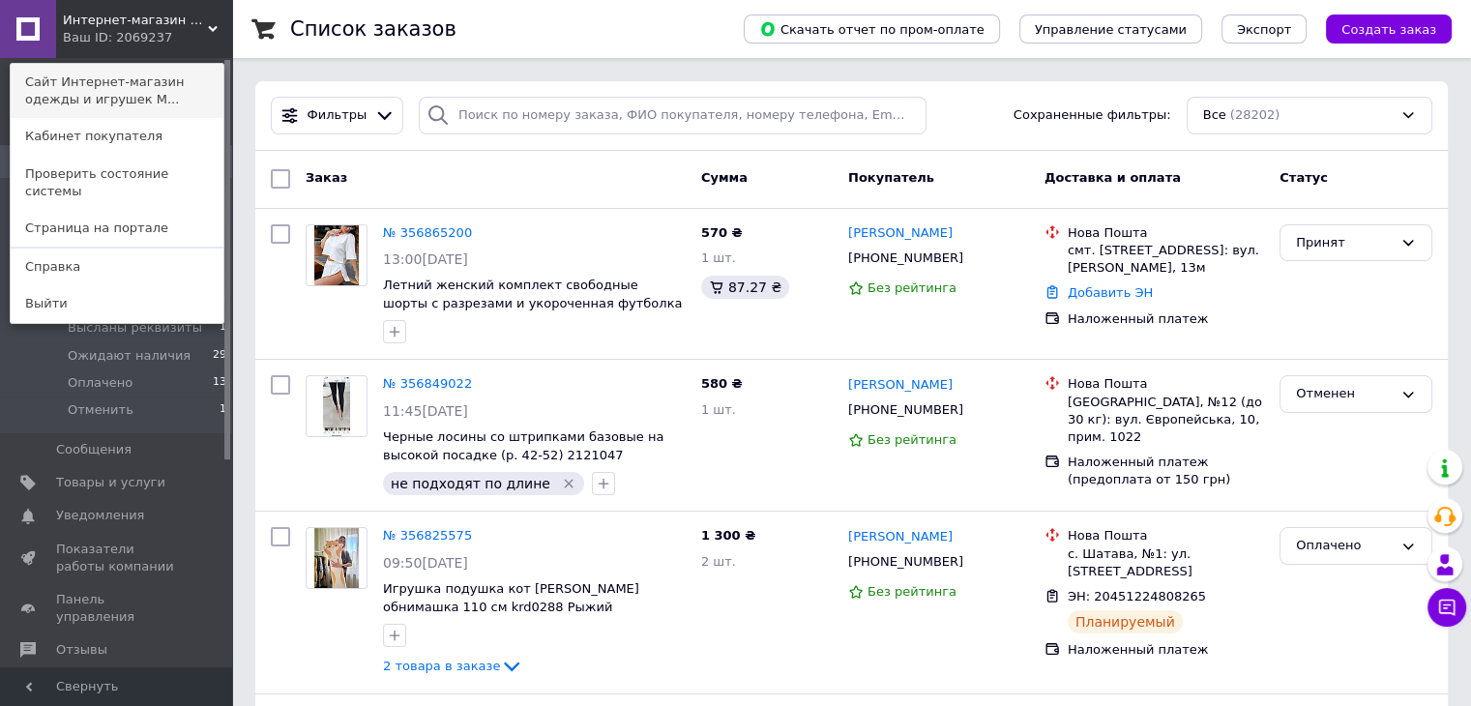
click at [174, 77] on link "Сайт Интернет-магазин одежды и игрушек M..." at bounding box center [117, 91] width 213 height 54
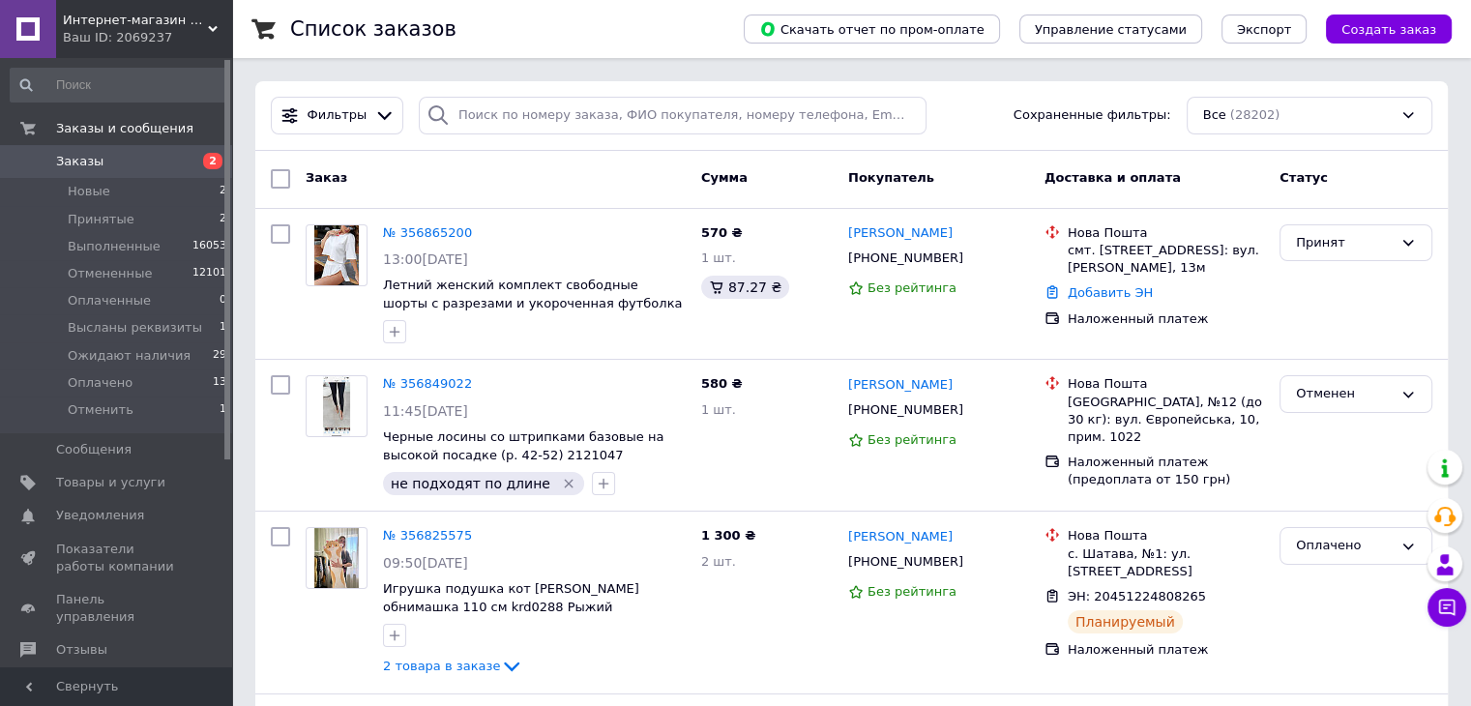
click at [124, 153] on span "Заказы" at bounding box center [117, 161] width 123 height 17
